Goal: Task Accomplishment & Management: Manage account settings

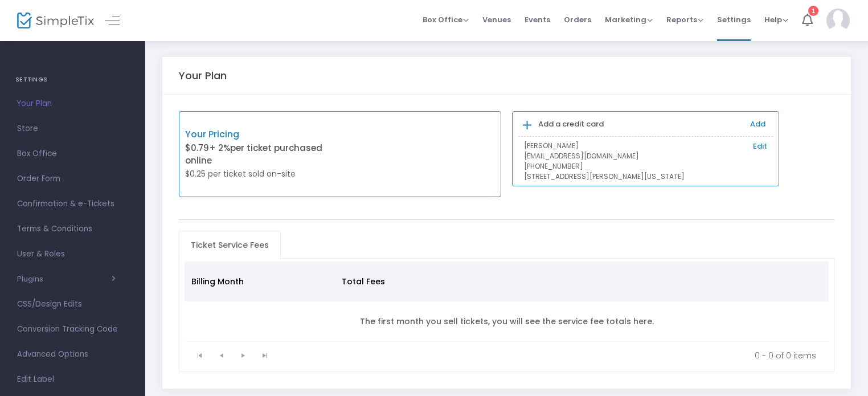
click at [832, 21] on img at bounding box center [838, 21] width 23 height 24
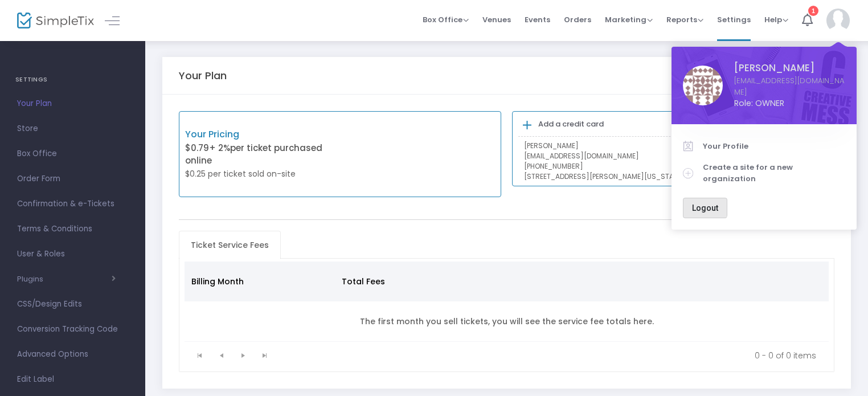
click at [696, 203] on span "Logout" at bounding box center [705, 207] width 26 height 9
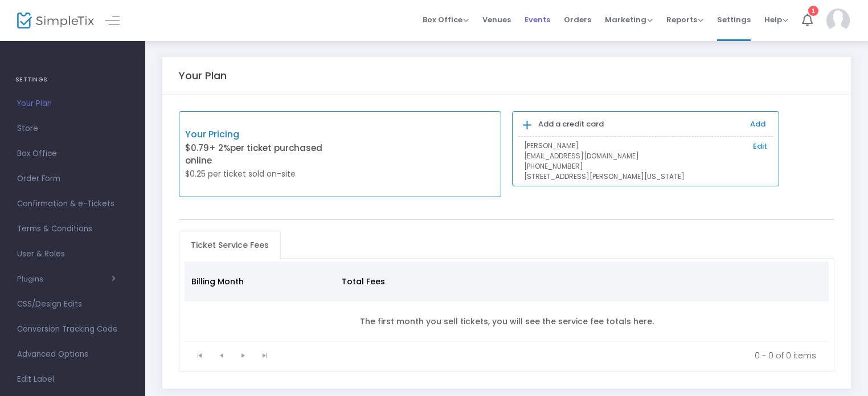
click at [549, 20] on span "Events" at bounding box center [538, 19] width 26 height 29
